Goal: Task Accomplishment & Management: Manage account settings

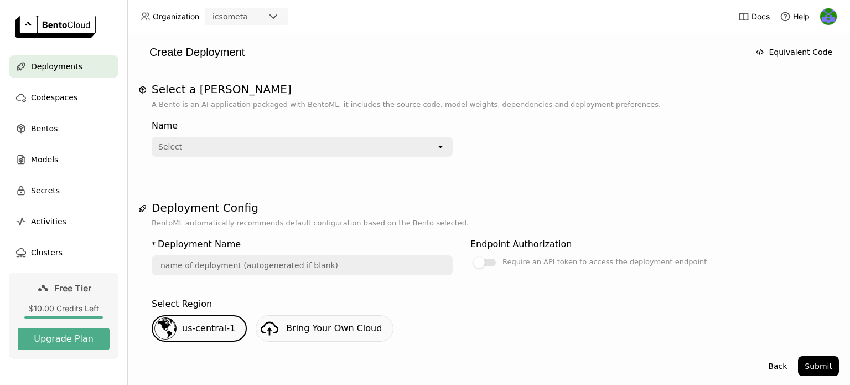
click at [823, 17] on img at bounding box center [829, 16] width 17 height 17
click at [805, 71] on span "API Tokens" at bounding box center [813, 74] width 39 height 10
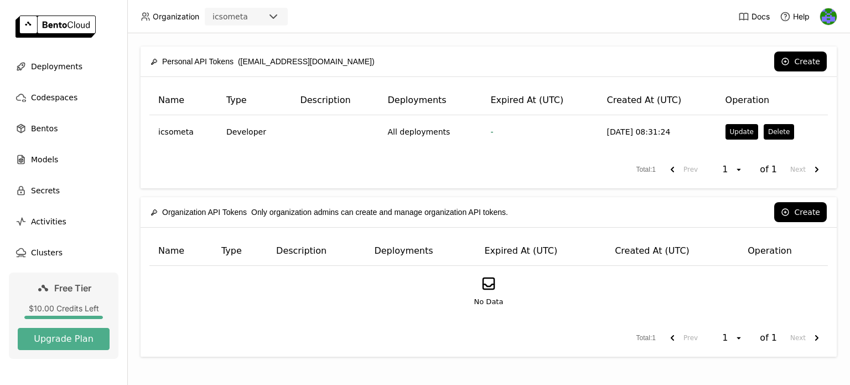
click at [556, 165] on div "Total : 1 Prev 1 open of 1 Next" at bounding box center [488, 169] width 679 height 20
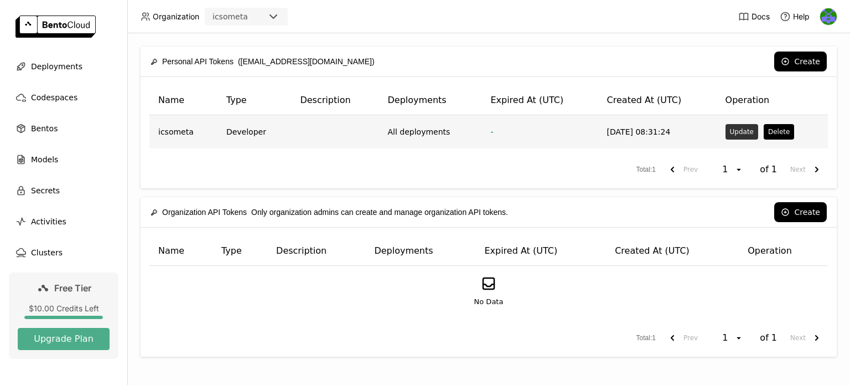
click at [733, 131] on button "Update" at bounding box center [742, 132] width 33 height 16
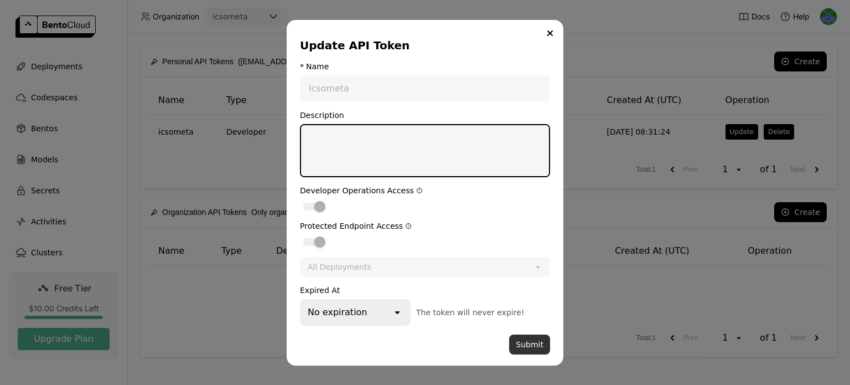
click at [540, 338] on button "Submit" at bounding box center [529, 344] width 41 height 20
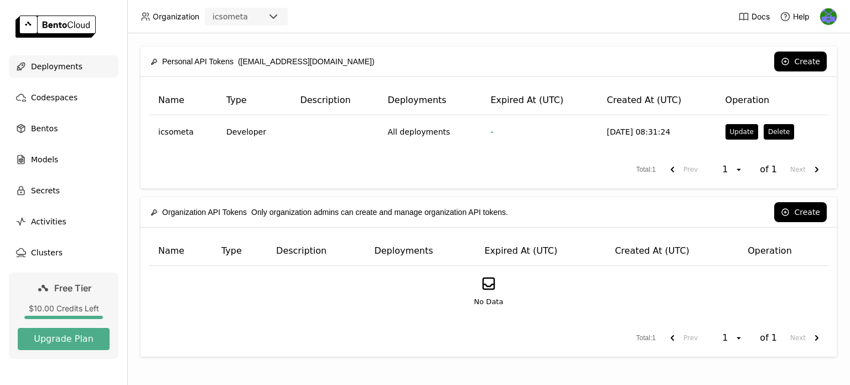
click at [50, 66] on span "Deployments" at bounding box center [56, 66] width 51 height 13
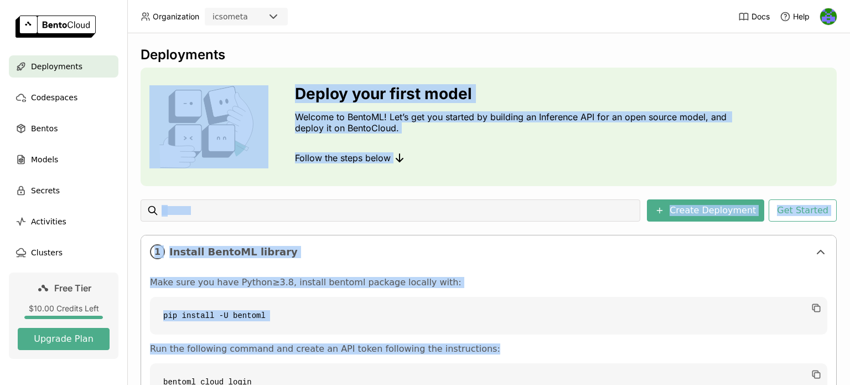
drag, startPoint x: 850, startPoint y: 210, endPoint x: 838, endPoint y: 37, distance: 173.7
click at [838, 37] on div "Deployments Deploy your first model Welcome to BentoML! Let’s get you started b…" at bounding box center [488, 209] width 723 height 352
click at [830, 44] on div "Deployments Deploy your first model Welcome to BentoML! Let’s get you started b…" at bounding box center [488, 209] width 723 height 352
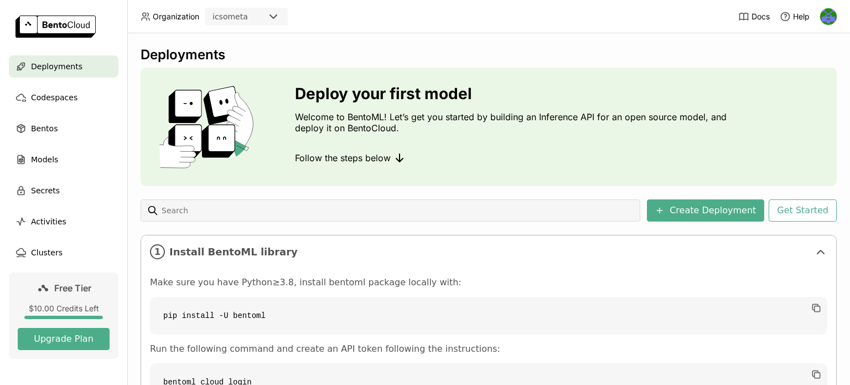
scroll to position [140, 0]
click at [830, 14] on img at bounding box center [829, 16] width 17 height 17
click at [803, 73] on span "API Tokens" at bounding box center [813, 74] width 39 height 10
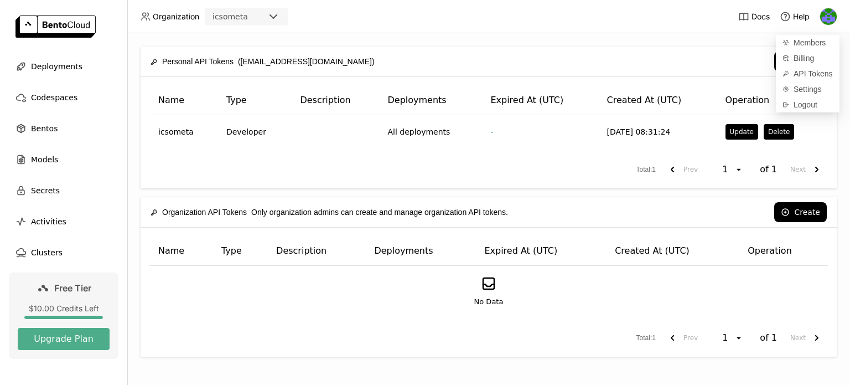
click at [450, 171] on div "Total : 1 Prev 1 open of 1 Next" at bounding box center [488, 169] width 679 height 20
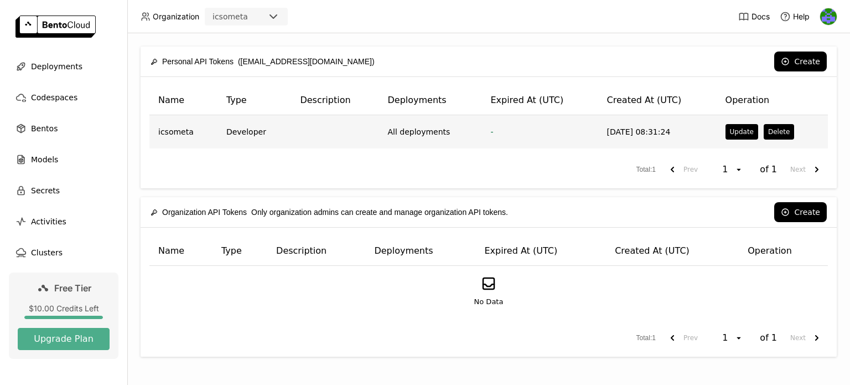
click at [613, 130] on td "[DATE] 08:31:24" at bounding box center [658, 131] width 118 height 33
click at [590, 132] on tr "icsometa Developer All deployments - 2025-08-18 08:31:24 Update Delete" at bounding box center [488, 131] width 679 height 33
click at [590, 132] on td "-" at bounding box center [540, 131] width 116 height 33
click at [424, 133] on td "All deployments" at bounding box center [430, 131] width 103 height 33
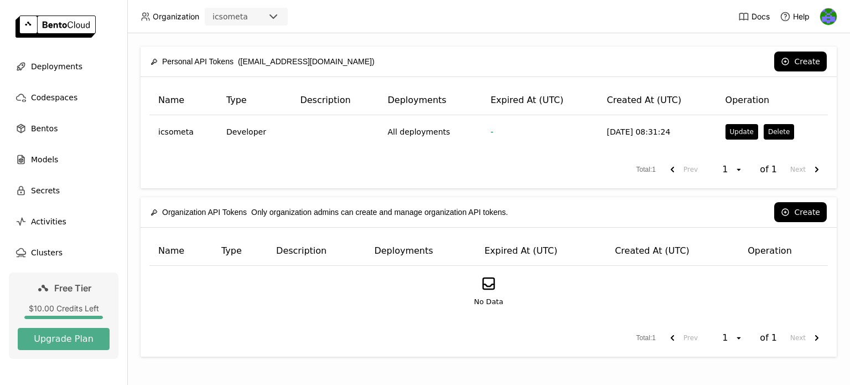
click at [288, 159] on div "Total : 1 Prev 1 open of 1 Next" at bounding box center [488, 169] width 679 height 20
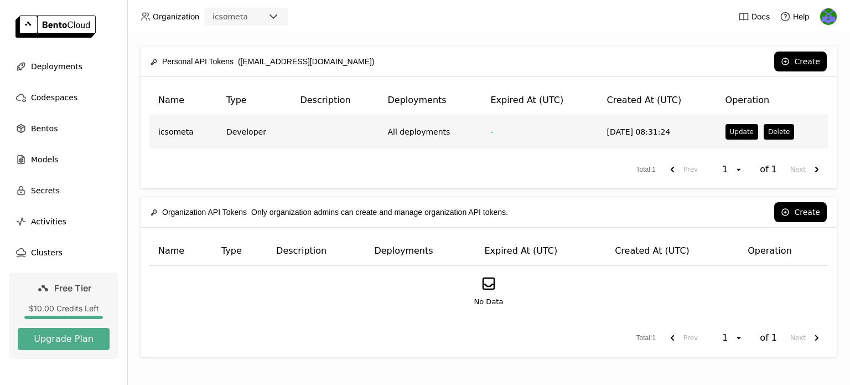
click at [319, 130] on td at bounding box center [334, 131] width 87 height 33
click at [333, 130] on td at bounding box center [334, 131] width 87 height 33
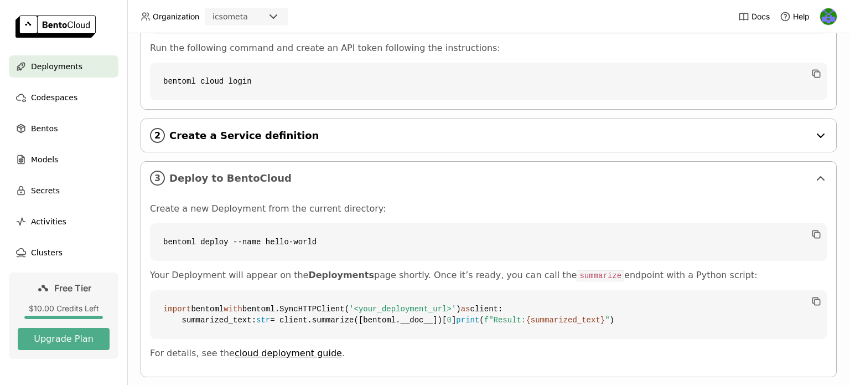
scroll to position [300, 0]
click at [369, 141] on span "Create a Service definition" at bounding box center [489, 136] width 641 height 12
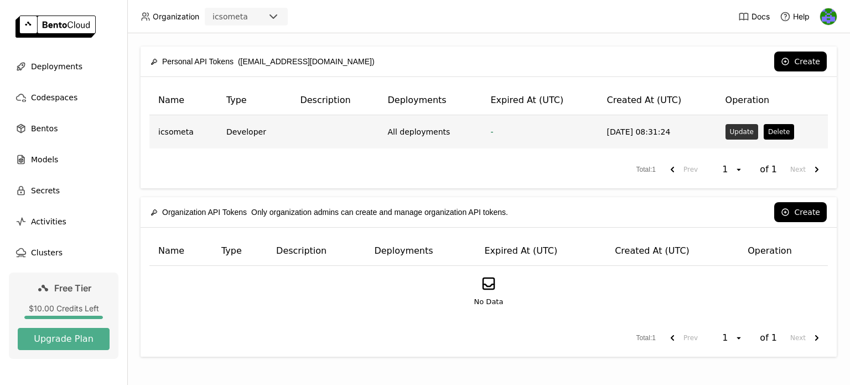
click at [731, 131] on button "Update" at bounding box center [742, 132] width 33 height 16
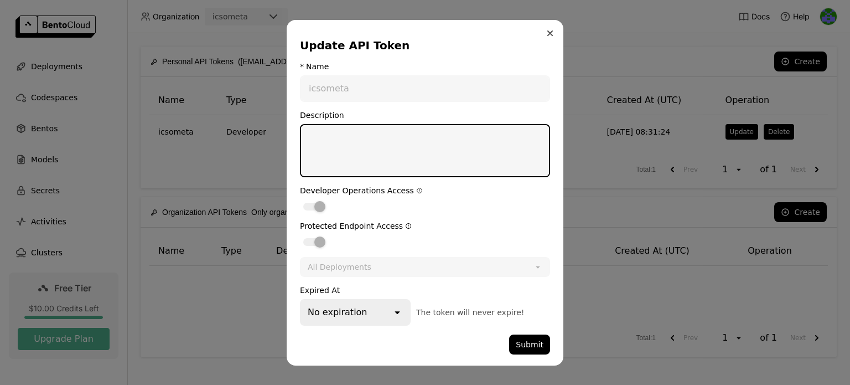
click at [549, 33] on icon "Close" at bounding box center [550, 33] width 4 height 4
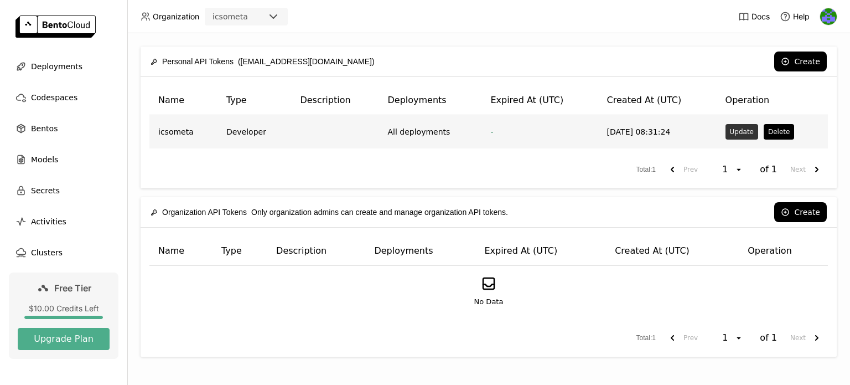
click at [729, 132] on button "Update" at bounding box center [742, 132] width 33 height 16
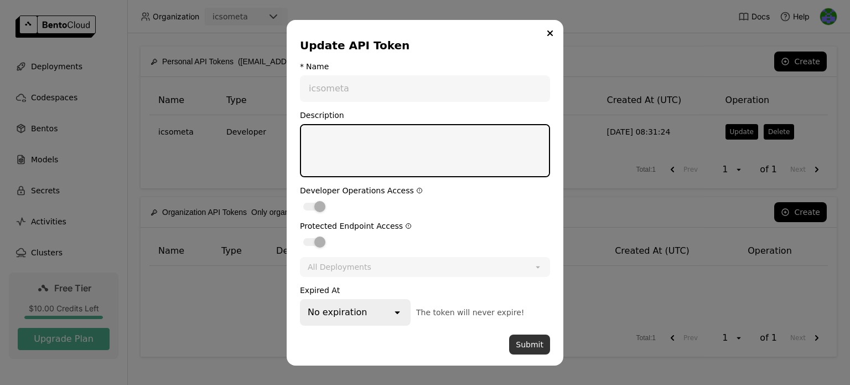
click at [534, 342] on button "Submit" at bounding box center [529, 344] width 41 height 20
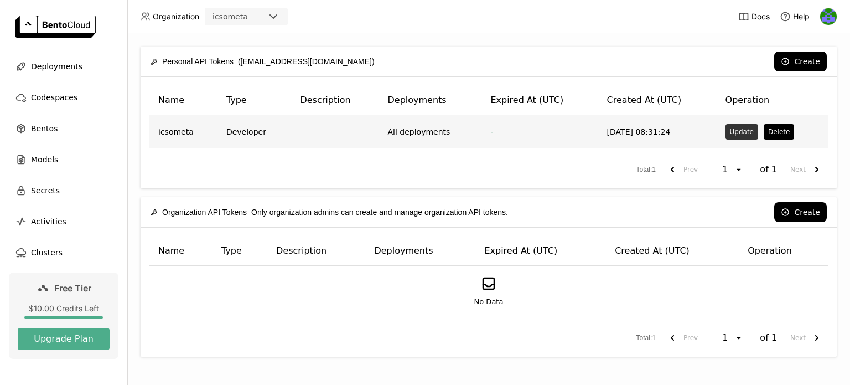
click at [735, 133] on button "Update" at bounding box center [742, 132] width 33 height 16
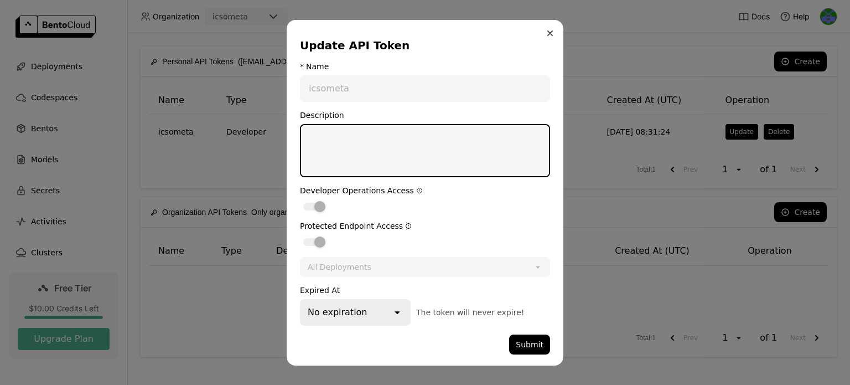
click at [550, 32] on icon "Close" at bounding box center [551, 33] width 6 height 6
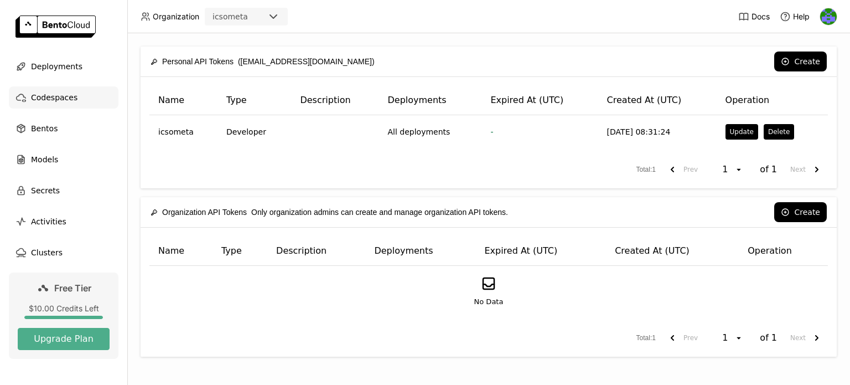
click at [49, 92] on span "Codespaces" at bounding box center [54, 97] width 47 height 13
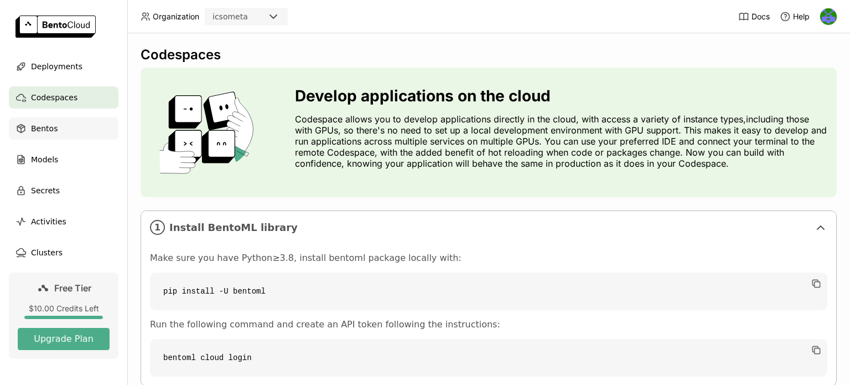
click at [40, 128] on span "Bentos" at bounding box center [44, 128] width 27 height 13
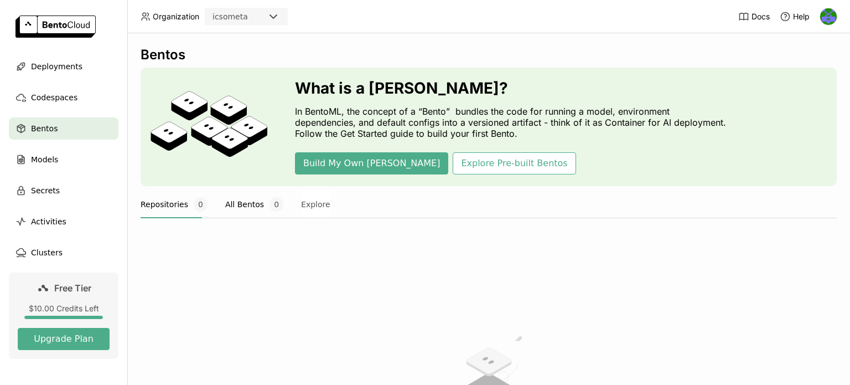
click at [237, 205] on button "All Bentos 0" at bounding box center [254, 204] width 58 height 28
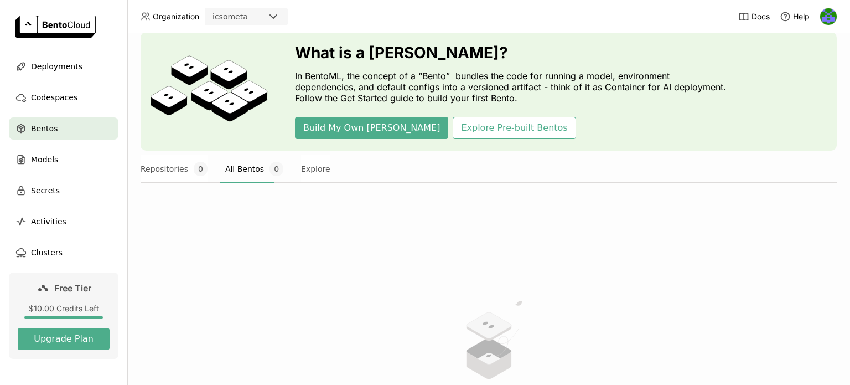
scroll to position [55, 0]
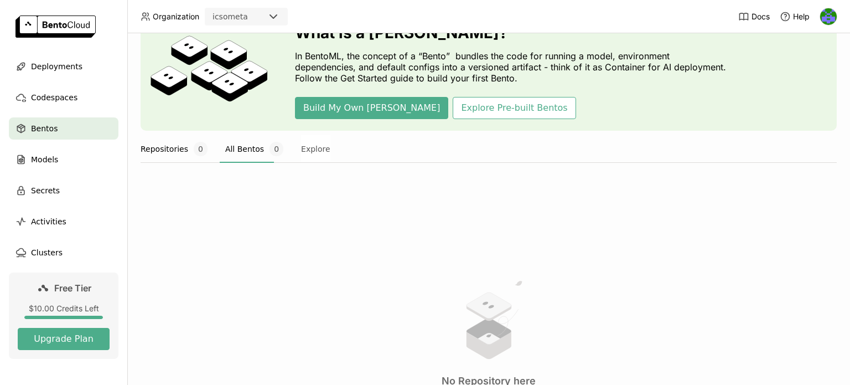
click at [169, 150] on button "Repositories 0" at bounding box center [174, 149] width 67 height 28
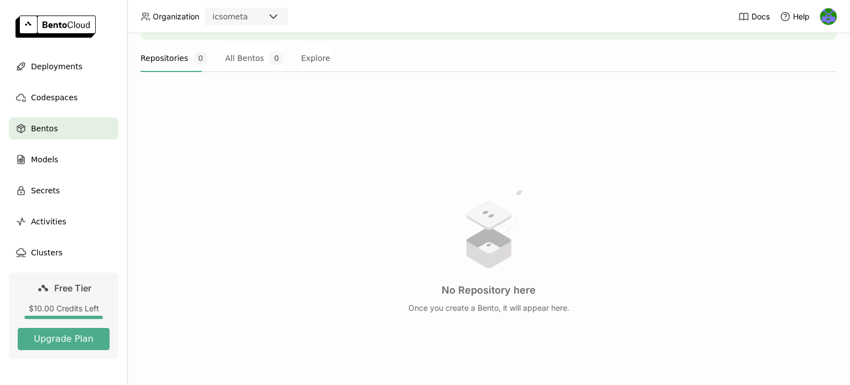
scroll to position [166, 0]
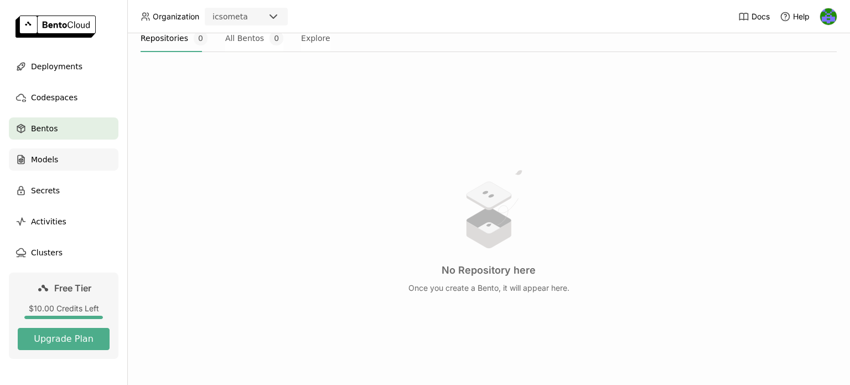
click at [69, 154] on div "Models" at bounding box center [64, 159] width 110 height 22
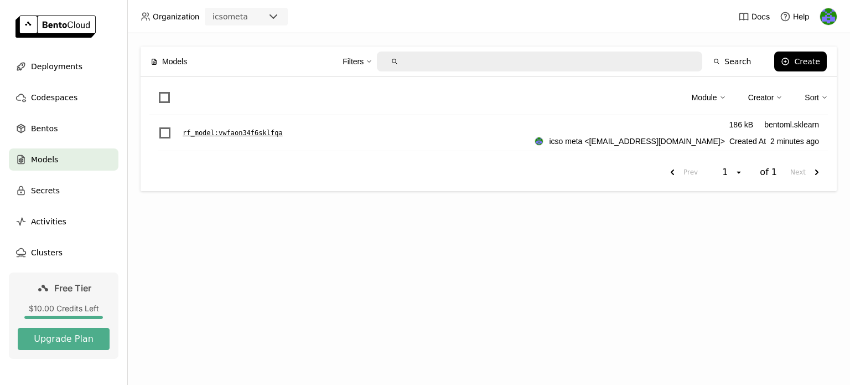
click at [236, 130] on p "rf_model : vwfaon34f6sklfqa" at bounding box center [233, 132] width 100 height 11
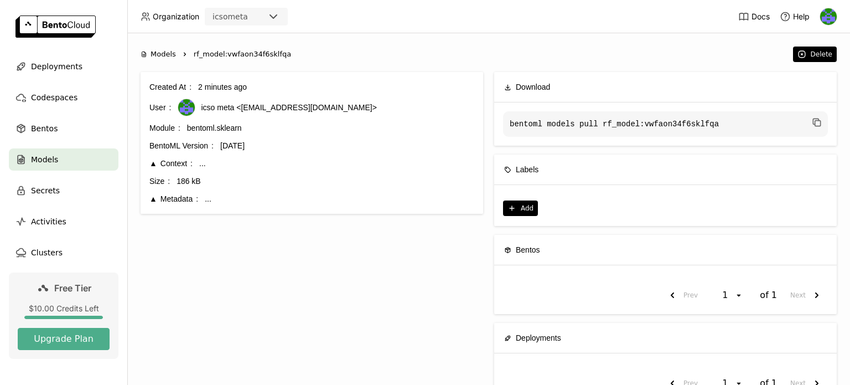
click at [158, 53] on span "Models" at bounding box center [163, 54] width 25 height 11
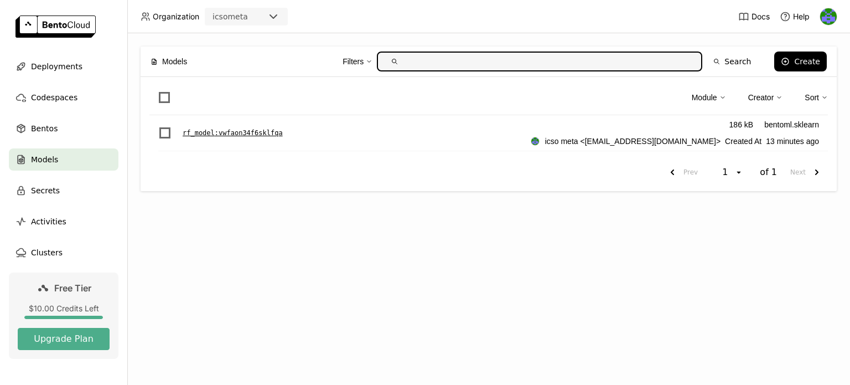
click at [269, 131] on p "rf_model : vwfaon34f6sklfqa" at bounding box center [233, 132] width 100 height 11
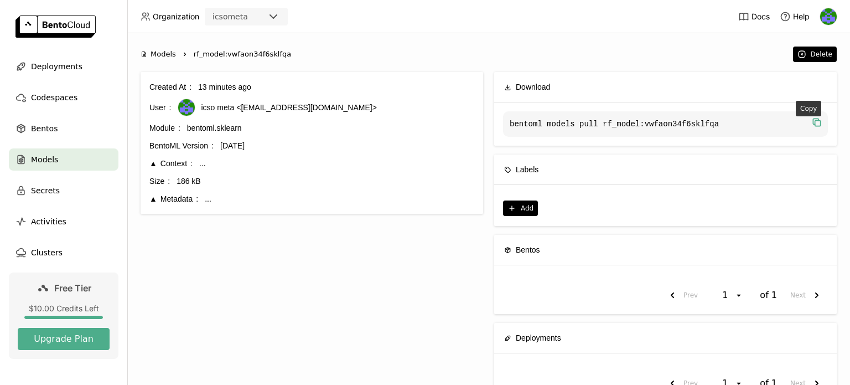
click at [816, 123] on icon "button" at bounding box center [819, 124] width 6 height 6
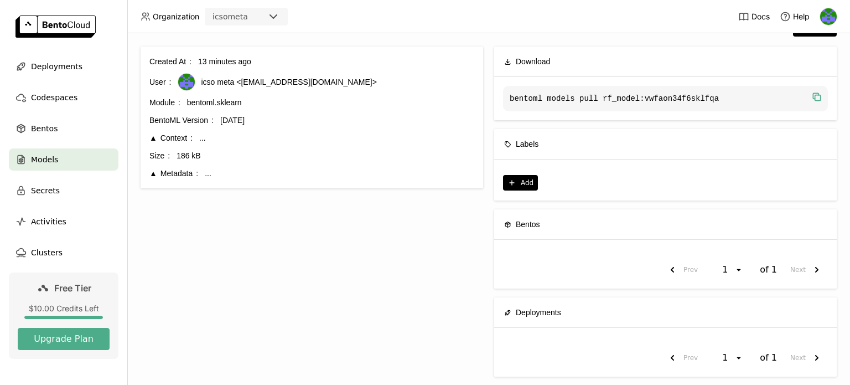
scroll to position [39, 0]
